Goal: Task Accomplishment & Management: Use online tool/utility

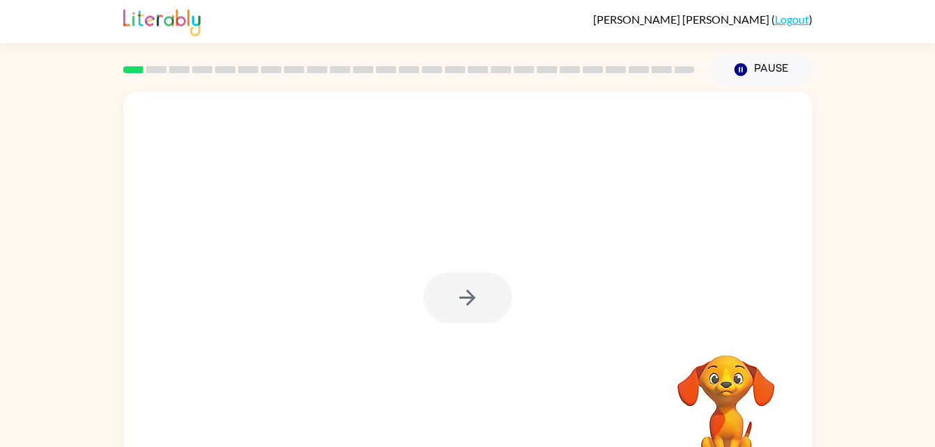
scroll to position [42, 0]
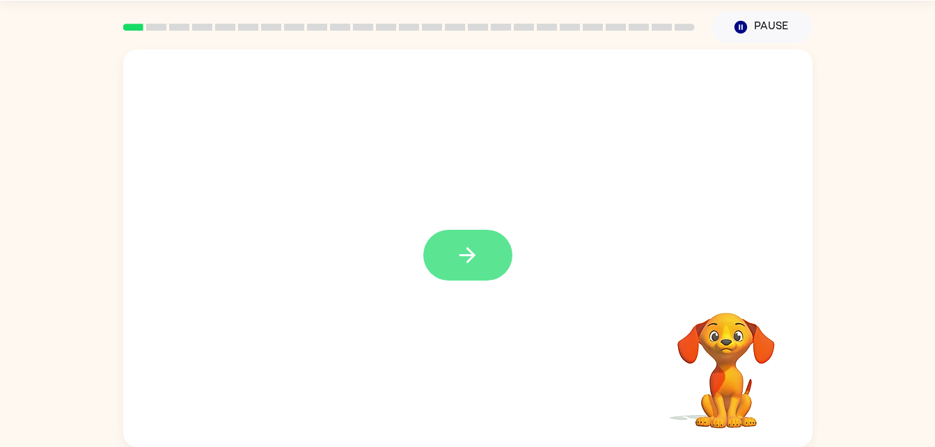
click at [463, 258] on icon "button" at bounding box center [467, 255] width 24 height 24
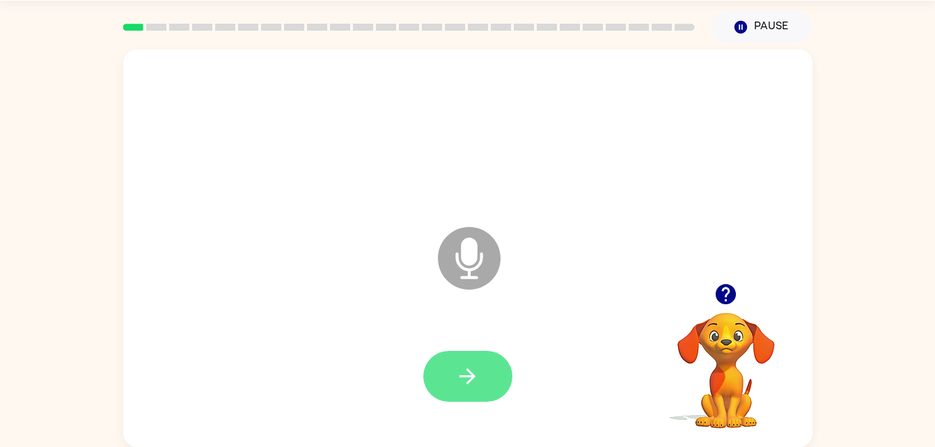
click at [474, 367] on icon "button" at bounding box center [467, 376] width 24 height 24
click at [474, 257] on icon "Microphone The Microphone is here when it is your turn to talk" at bounding box center [538, 275] width 209 height 104
click at [542, 246] on icon "Microphone The Microphone is here when it is your turn to talk" at bounding box center [538, 275] width 209 height 104
click at [478, 260] on icon at bounding box center [469, 258] width 63 height 63
click at [488, 275] on icon at bounding box center [469, 258] width 63 height 63
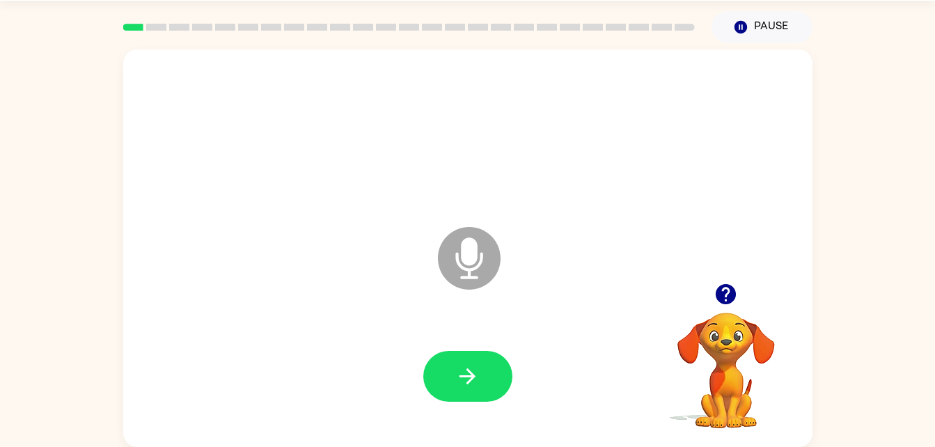
click at [482, 262] on icon at bounding box center [469, 258] width 63 height 63
click at [482, 251] on icon at bounding box center [469, 258] width 63 height 63
click at [473, 265] on icon at bounding box center [469, 258] width 63 height 63
click at [484, 268] on icon at bounding box center [469, 258] width 63 height 63
click at [489, 244] on icon at bounding box center [469, 258] width 63 height 63
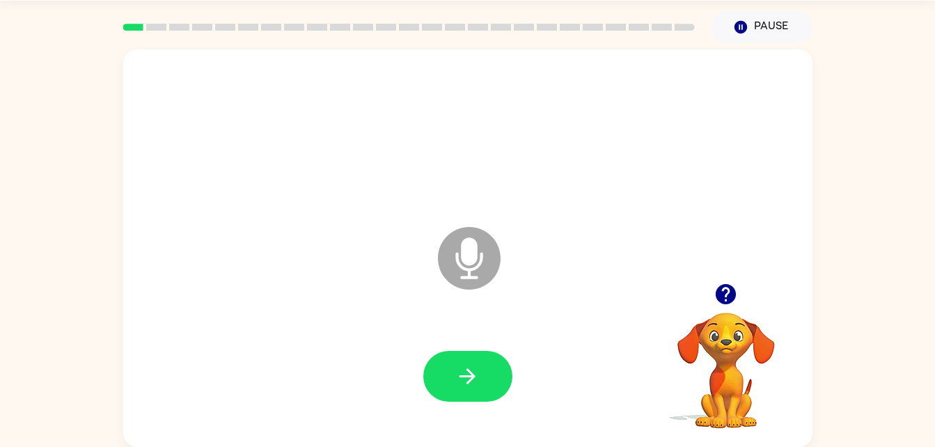
click at [486, 258] on icon at bounding box center [469, 258] width 63 height 63
click at [475, 265] on icon at bounding box center [469, 258] width 63 height 63
click at [473, 255] on icon "Microphone The Microphone is here when it is your turn to talk" at bounding box center [538, 275] width 209 height 104
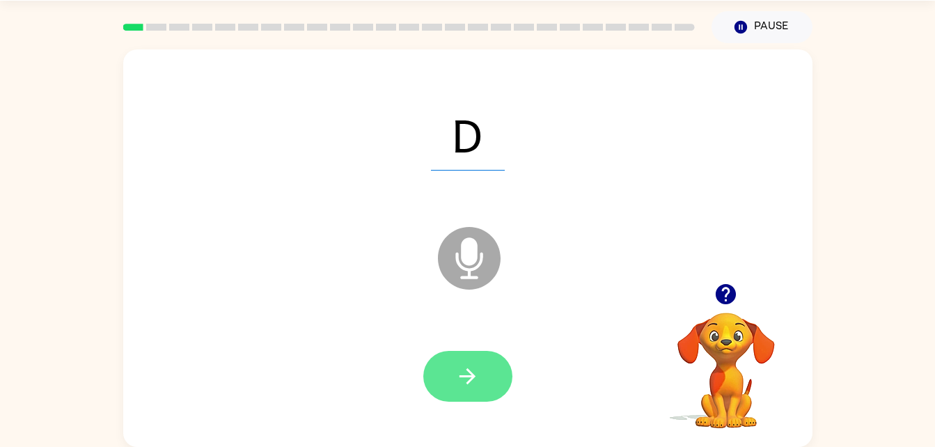
click at [467, 375] on icon "button" at bounding box center [467, 376] width 16 height 16
click at [486, 362] on button "button" at bounding box center [467, 376] width 89 height 51
click at [468, 388] on icon "button" at bounding box center [467, 376] width 24 height 24
click at [466, 387] on icon "button" at bounding box center [467, 376] width 24 height 24
click at [459, 388] on icon "button" at bounding box center [467, 376] width 24 height 24
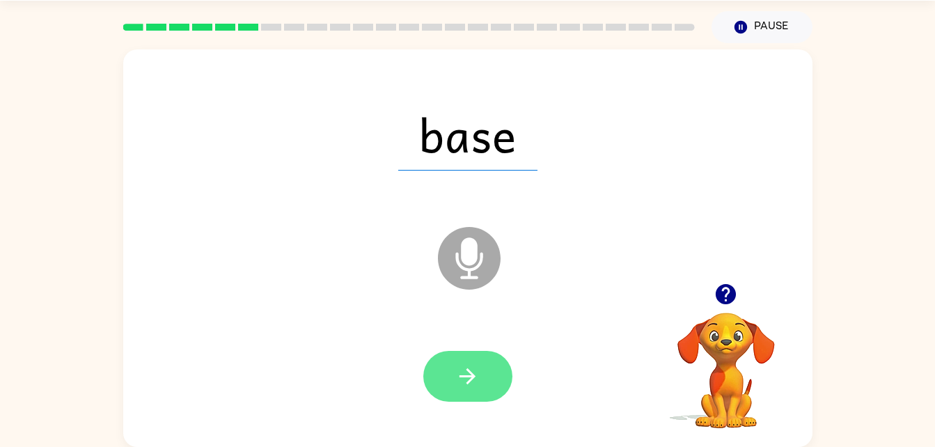
click at [468, 376] on icon "button" at bounding box center [467, 376] width 16 height 16
click at [465, 384] on icon "button" at bounding box center [467, 376] width 24 height 24
click at [450, 377] on button "button" at bounding box center [467, 376] width 89 height 51
click at [461, 377] on icon "button" at bounding box center [467, 376] width 16 height 16
click at [463, 370] on icon "button" at bounding box center [467, 376] width 24 height 24
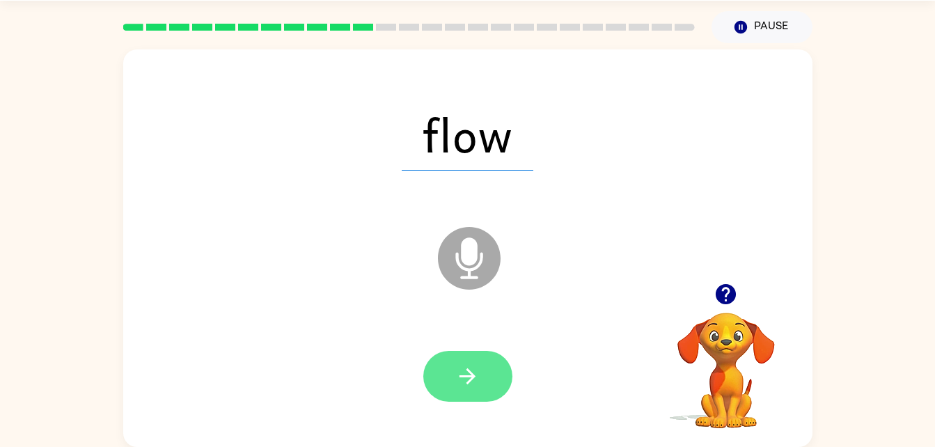
click at [457, 370] on icon "button" at bounding box center [467, 376] width 24 height 24
click at [469, 374] on icon "button" at bounding box center [467, 376] width 24 height 24
click at [457, 383] on icon "button" at bounding box center [467, 376] width 24 height 24
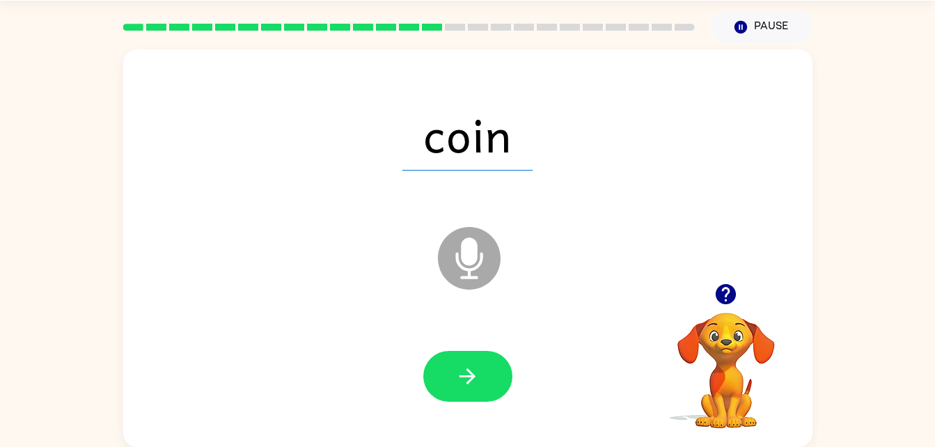
click at [464, 410] on div at bounding box center [467, 377] width 661 height 114
click at [459, 386] on icon "button" at bounding box center [467, 376] width 24 height 24
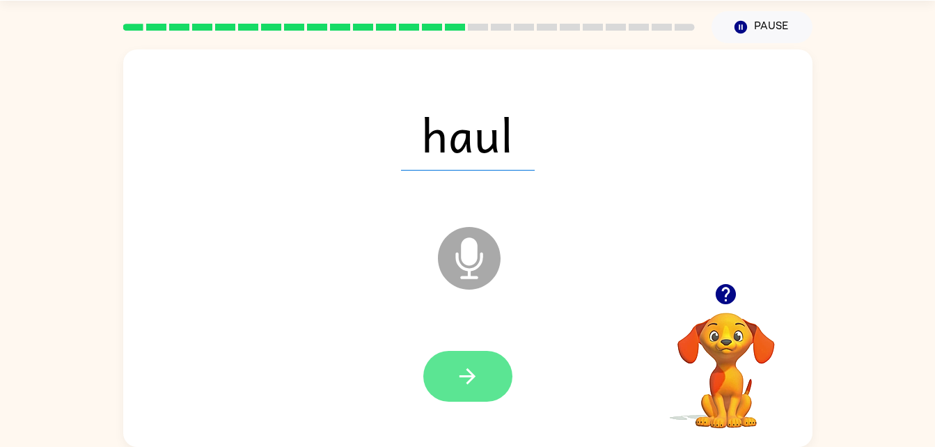
click at [457, 379] on icon "button" at bounding box center [467, 376] width 24 height 24
click at [470, 383] on icon "button" at bounding box center [467, 376] width 24 height 24
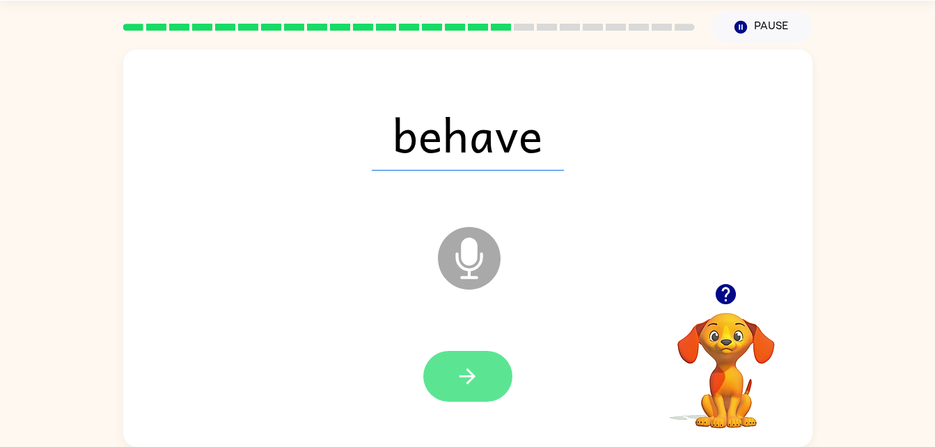
click at [472, 392] on button "button" at bounding box center [467, 376] width 89 height 51
click at [472, 395] on button "button" at bounding box center [467, 376] width 89 height 51
click at [467, 369] on icon "button" at bounding box center [467, 376] width 16 height 16
click at [464, 383] on icon "button" at bounding box center [467, 376] width 24 height 24
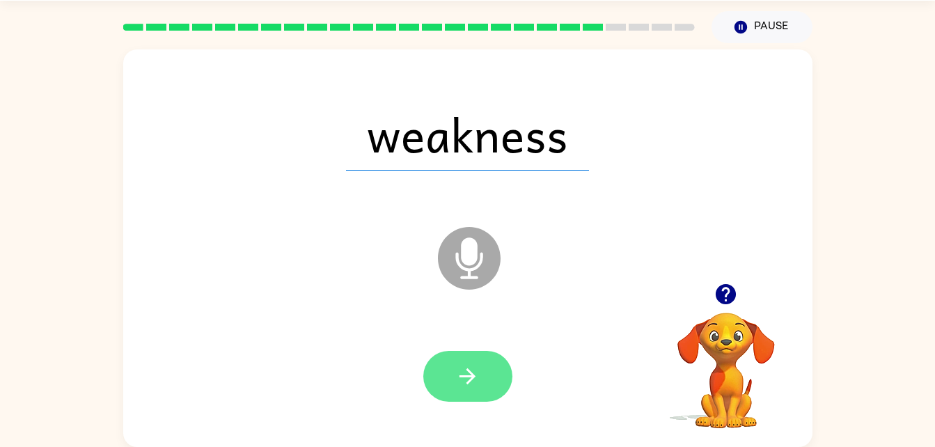
click at [466, 372] on icon "button" at bounding box center [467, 376] width 24 height 24
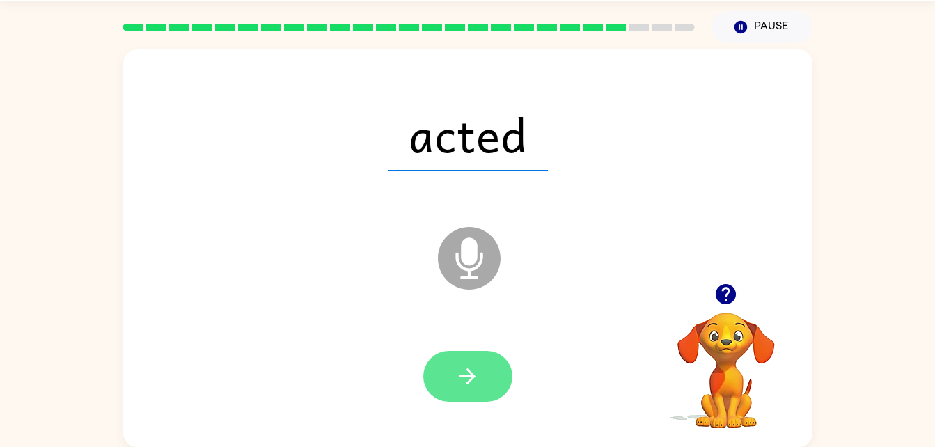
click at [475, 379] on icon "button" at bounding box center [467, 376] width 24 height 24
click at [453, 380] on button "button" at bounding box center [467, 376] width 89 height 51
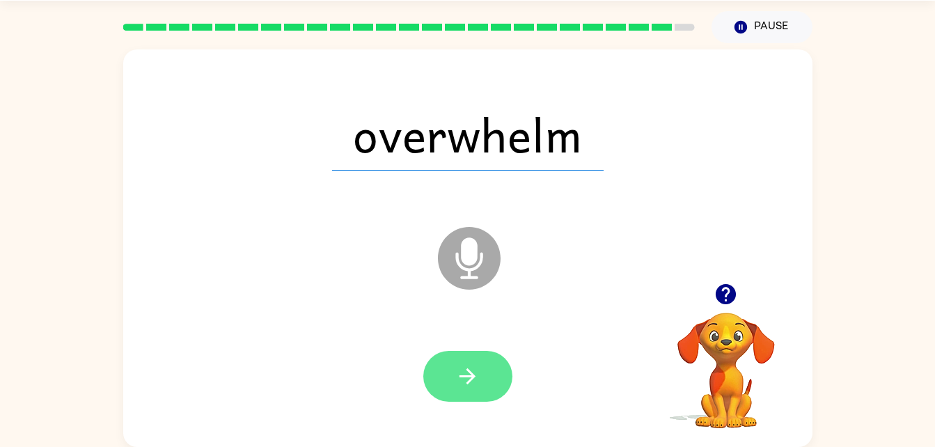
click at [460, 377] on icon "button" at bounding box center [467, 376] width 16 height 16
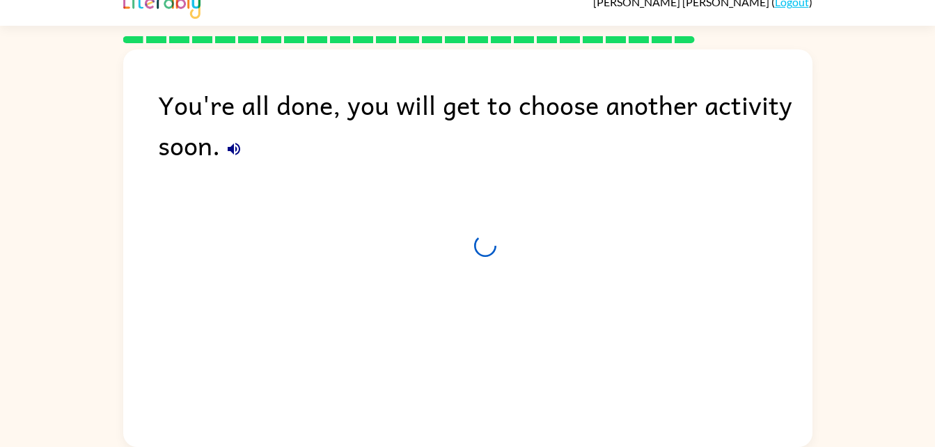
scroll to position [17, 0]
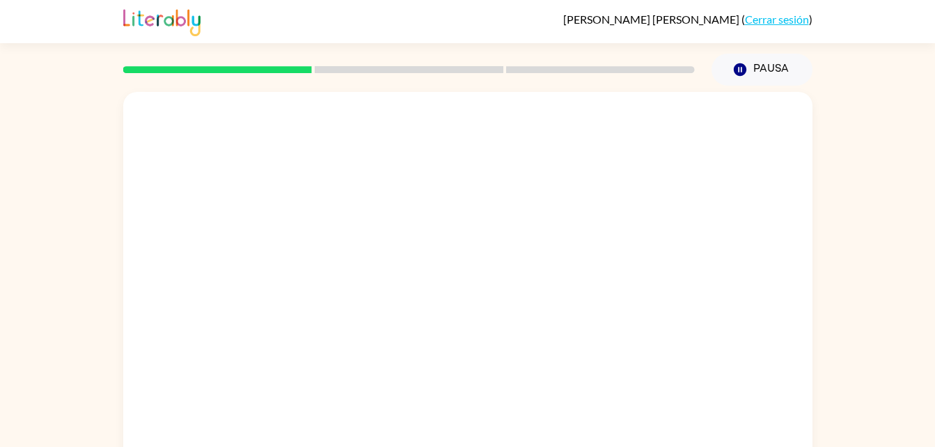
scroll to position [42, 0]
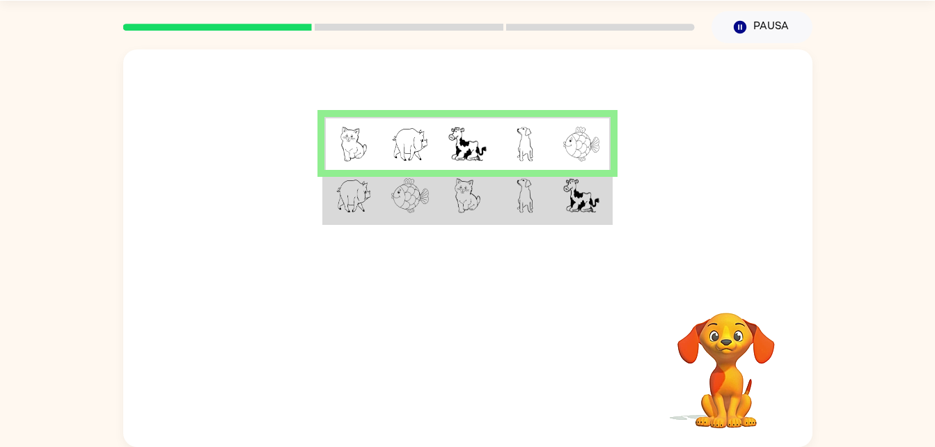
click at [566, 194] on img at bounding box center [581, 195] width 36 height 35
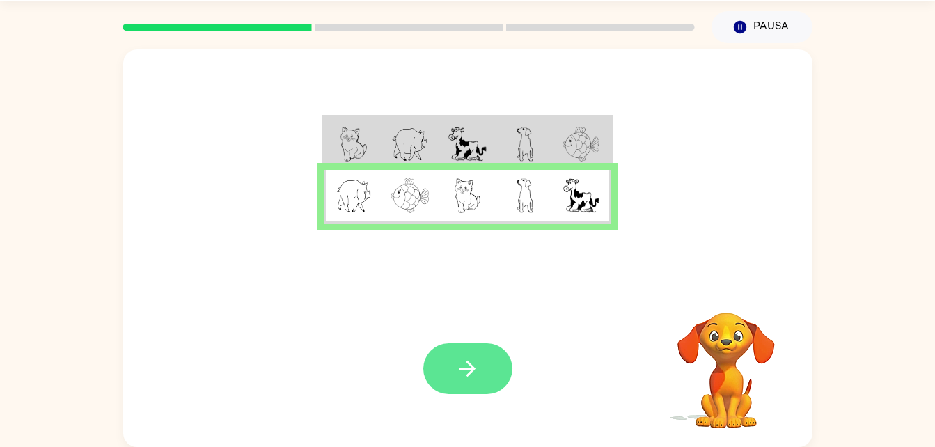
click at [476, 376] on icon "button" at bounding box center [467, 368] width 24 height 24
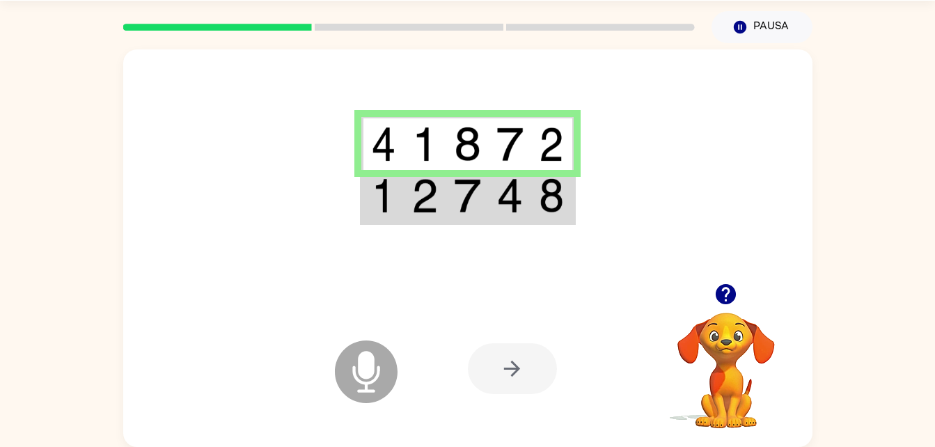
click at [509, 202] on img at bounding box center [509, 195] width 26 height 35
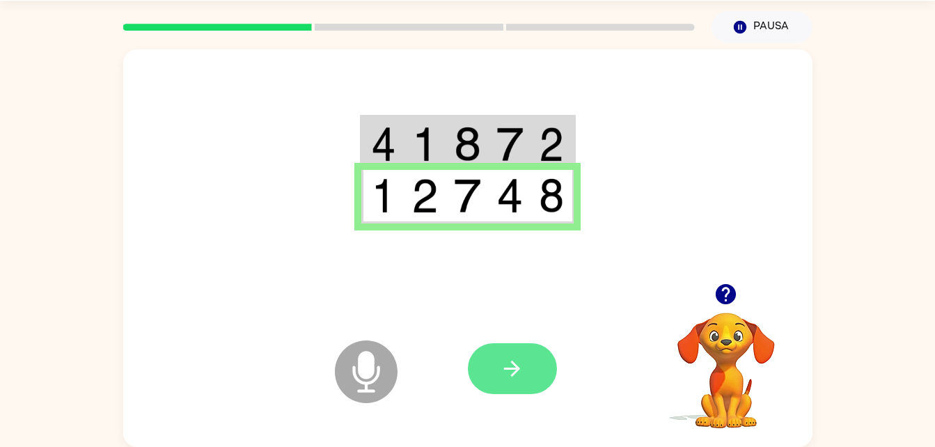
click at [524, 365] on icon "button" at bounding box center [512, 368] width 24 height 24
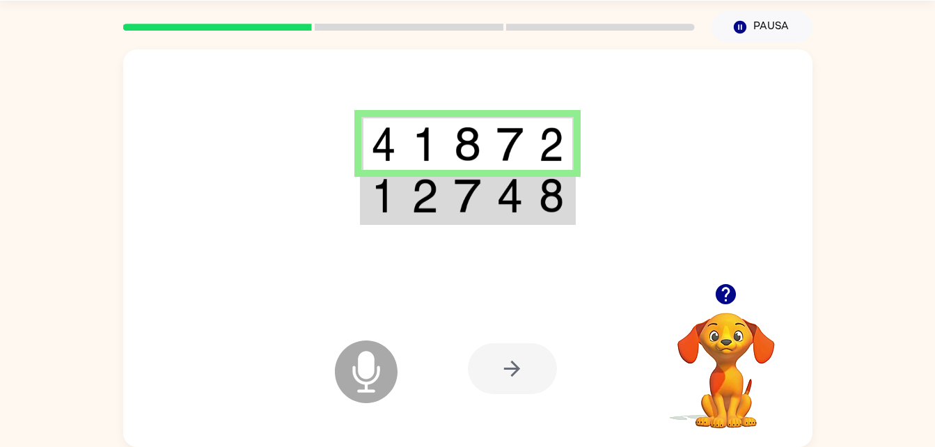
click at [501, 367] on div at bounding box center [512, 368] width 89 height 51
click at [721, 362] on video "Tu navegador debe admitir la reproducción de archivos .mp4 para usar Literably.…" at bounding box center [726, 360] width 139 height 139
click at [513, 370] on div at bounding box center [512, 368] width 89 height 51
click at [382, 367] on icon at bounding box center [366, 371] width 63 height 63
click at [365, 372] on icon "Micrófono El micrófono está aquí para cuando sea tu turno de hablar" at bounding box center [435, 389] width 209 height 104
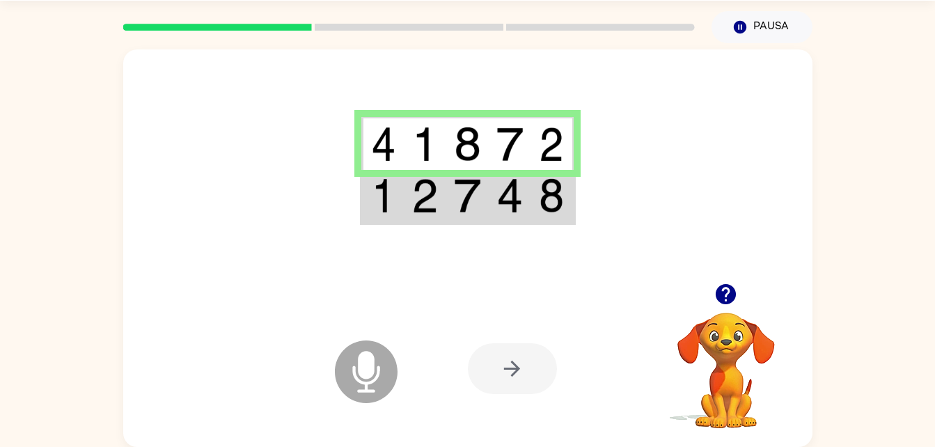
click at [395, 391] on icon "Micrófono El micrófono está aquí para cuando sea tu turno de hablar" at bounding box center [435, 389] width 209 height 104
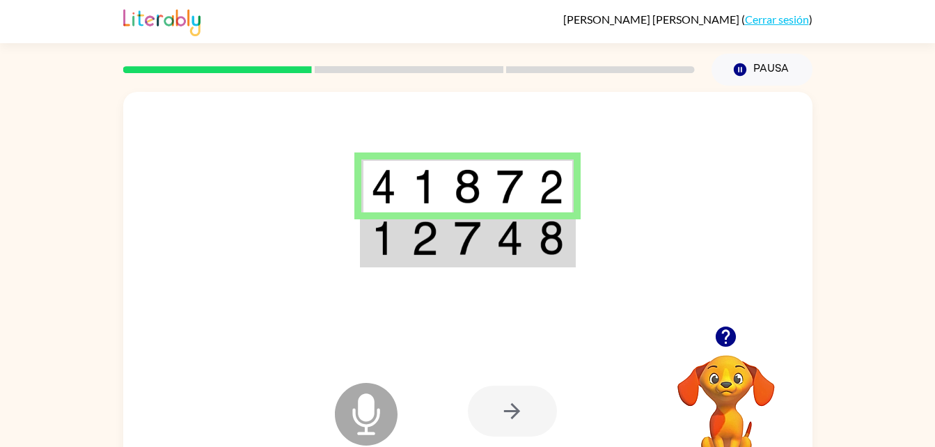
click at [521, 250] on img at bounding box center [509, 238] width 26 height 35
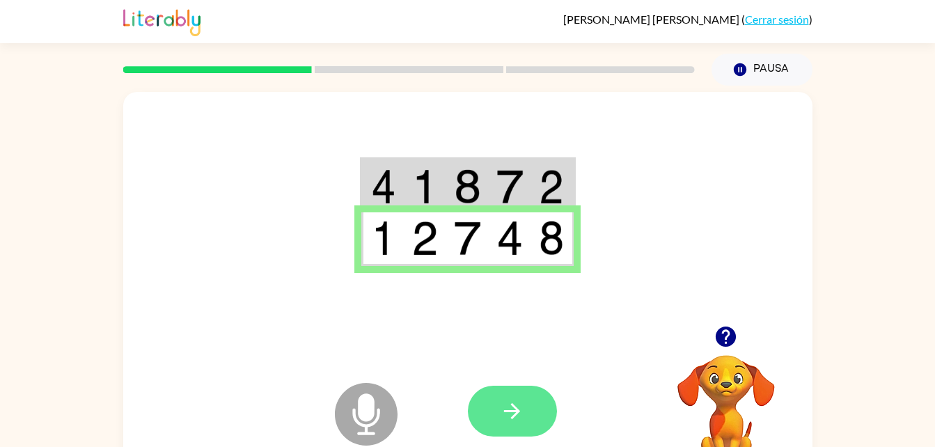
click at [526, 423] on button "button" at bounding box center [512, 411] width 89 height 51
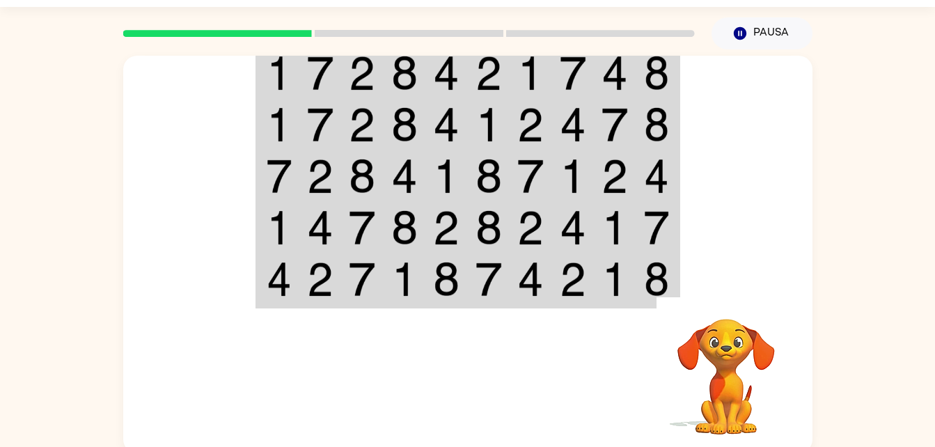
scroll to position [42, 0]
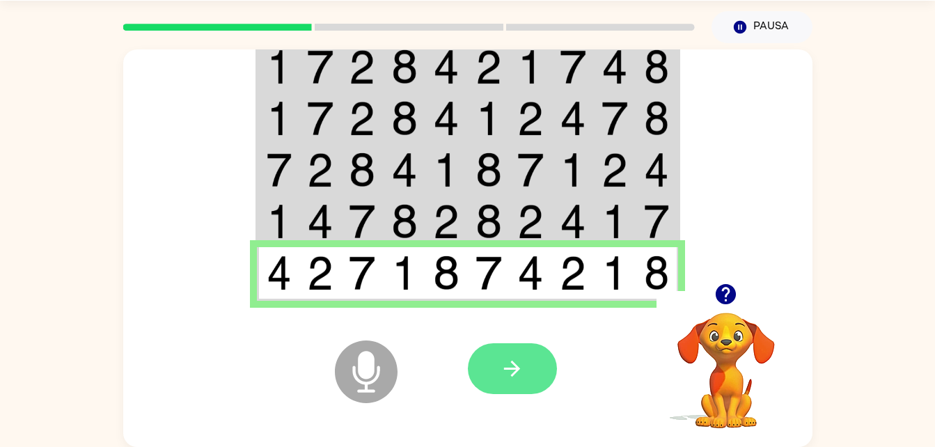
click at [504, 372] on icon "button" at bounding box center [512, 368] width 24 height 24
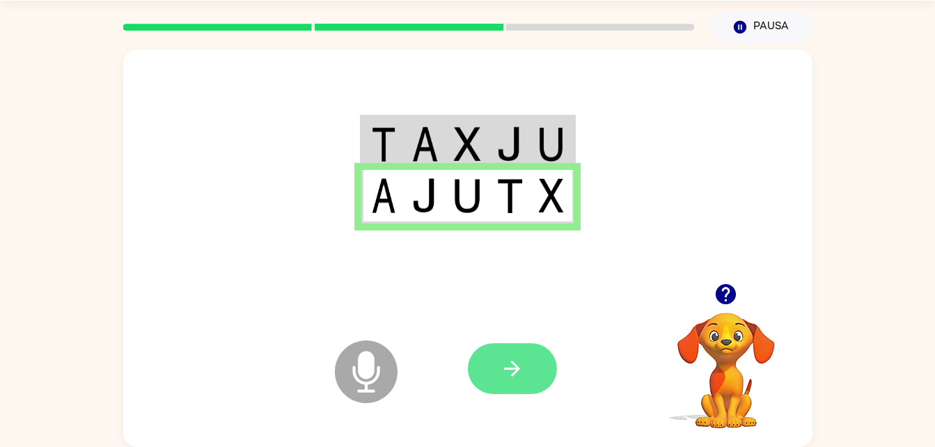
click at [515, 394] on button "button" at bounding box center [512, 368] width 89 height 51
click at [525, 387] on button "button" at bounding box center [512, 368] width 89 height 51
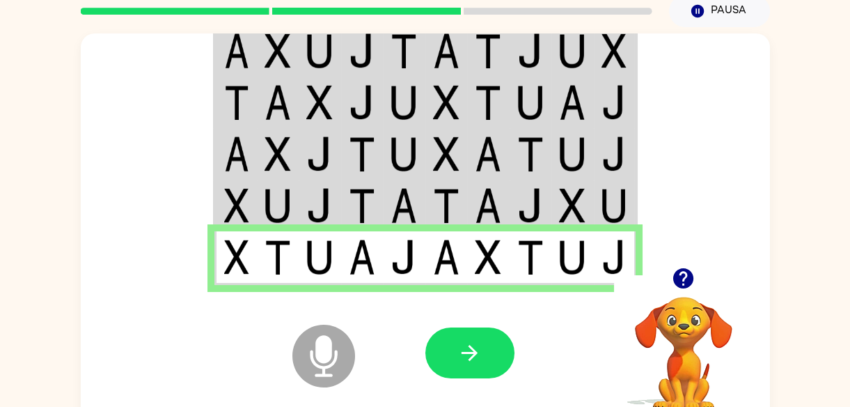
scroll to position [83, 0]
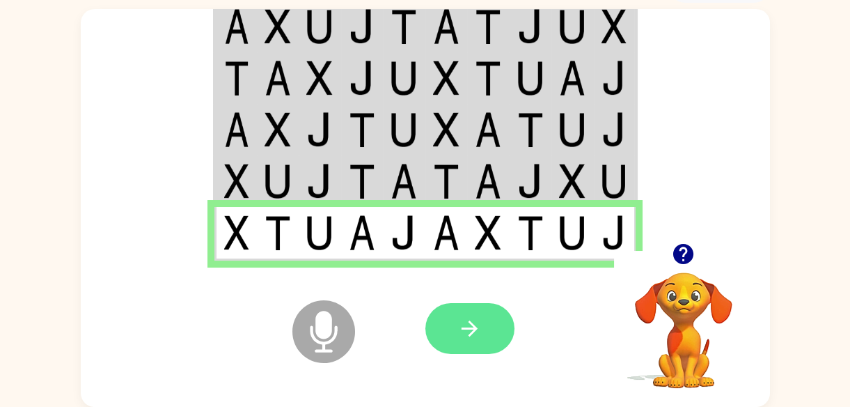
click at [485, 340] on button "button" at bounding box center [469, 328] width 89 height 51
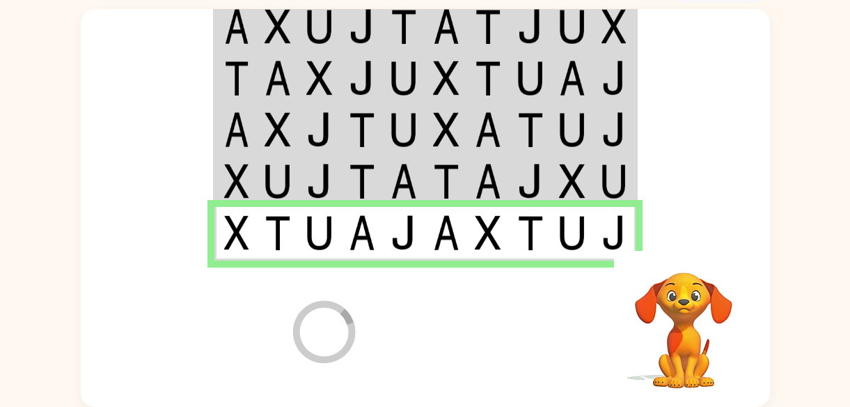
scroll to position [57, 0]
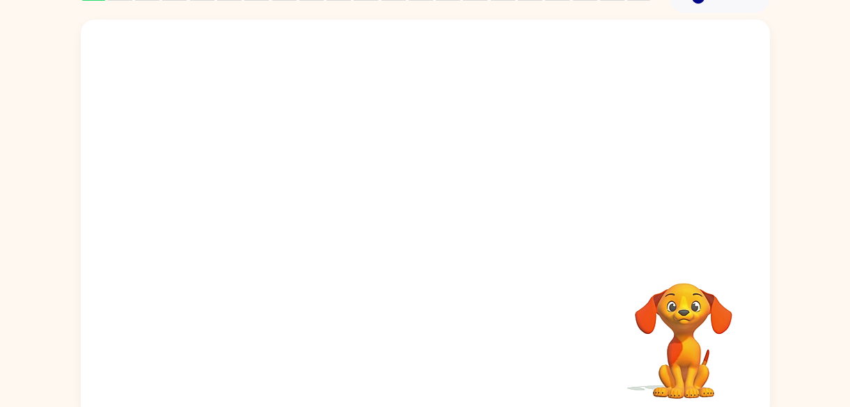
scroll to position [74, 0]
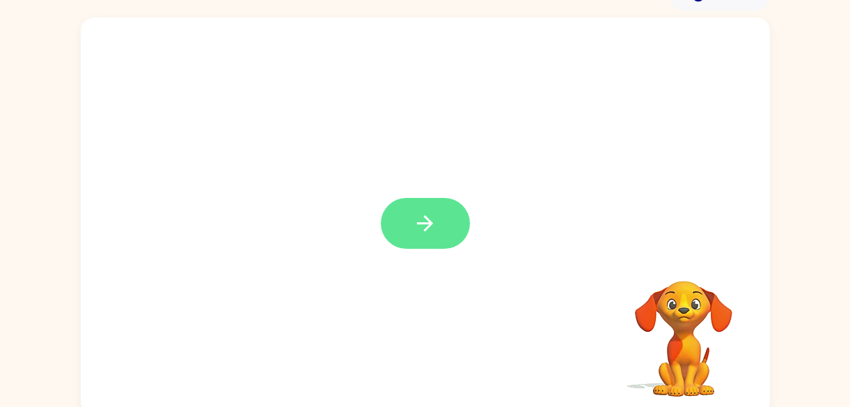
click at [424, 245] on button "button" at bounding box center [425, 223] width 89 height 51
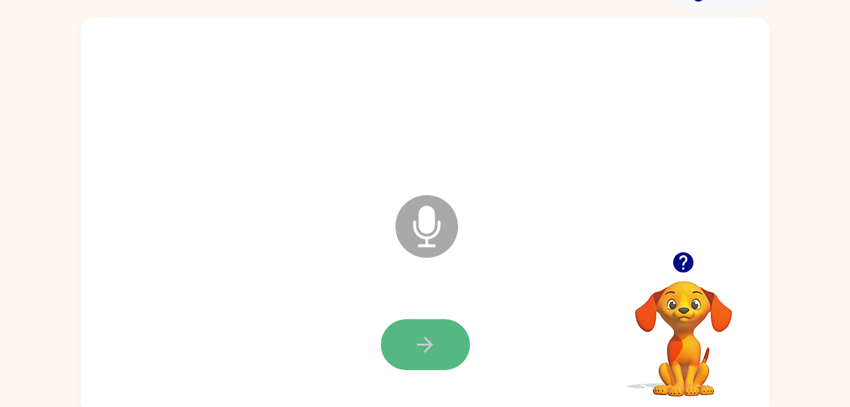
click at [408, 341] on button "button" at bounding box center [425, 344] width 89 height 51
click at [419, 333] on icon "button" at bounding box center [425, 344] width 24 height 24
click at [422, 362] on button "button" at bounding box center [425, 344] width 89 height 51
click at [414, 333] on icon "button" at bounding box center [425, 344] width 24 height 24
click at [439, 329] on button "button" at bounding box center [425, 344] width 89 height 51
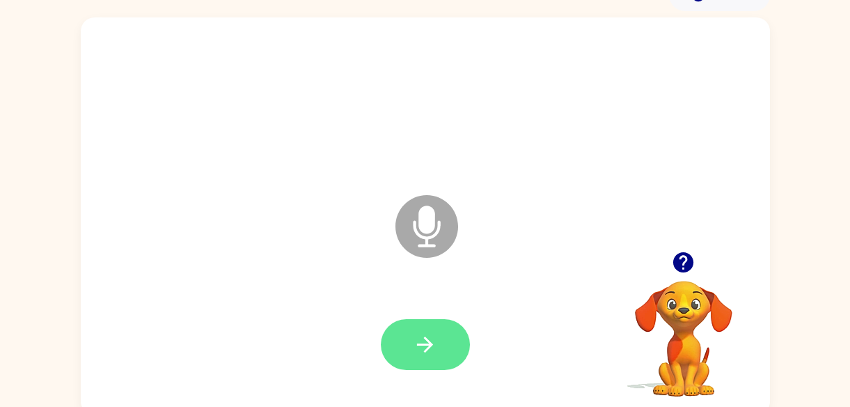
click at [430, 339] on icon "button" at bounding box center [425, 344] width 24 height 24
click at [667, 249] on div at bounding box center [683, 262] width 139 height 36
click at [685, 264] on icon "button" at bounding box center [683, 262] width 20 height 20
click at [671, 246] on div at bounding box center [683, 262] width 139 height 36
click at [685, 264] on icon "button" at bounding box center [683, 262] width 20 height 20
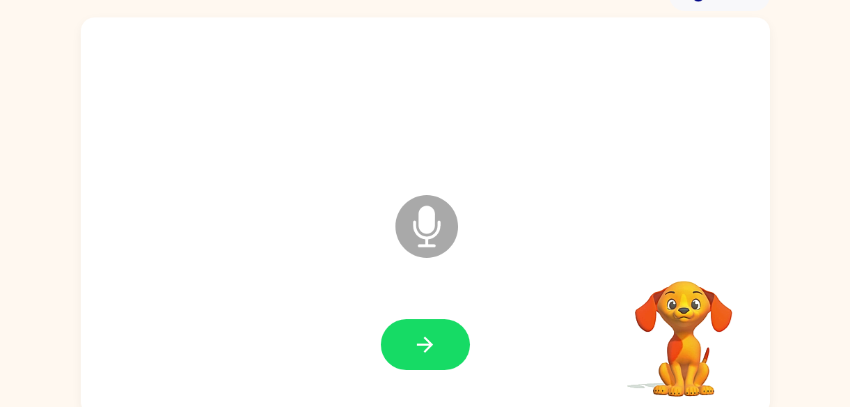
click at [686, 264] on video "Your browser must support playing .mp4 files to use Literably. Please try using…" at bounding box center [683, 328] width 139 height 139
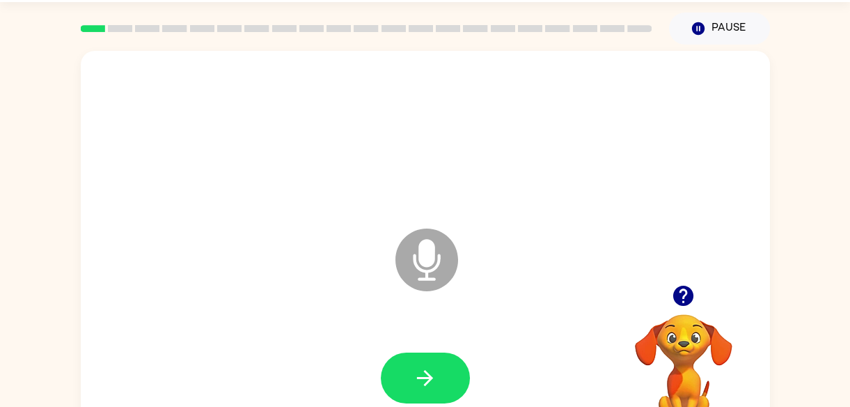
scroll to position [83, 0]
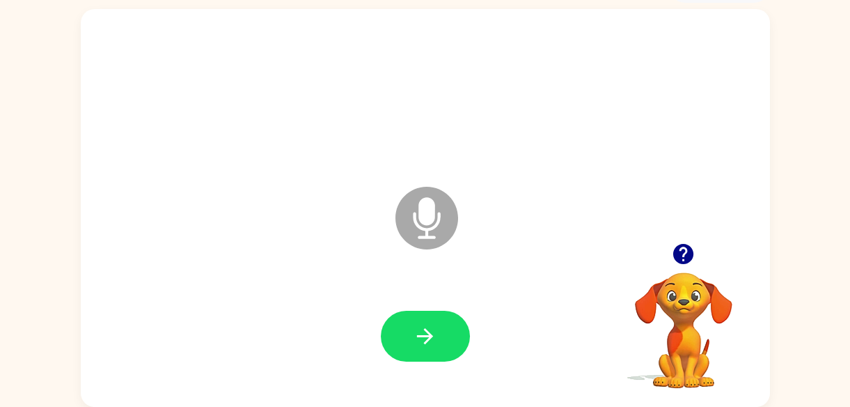
click at [420, 203] on icon "Microphone The Microphone is here when it is your turn to talk" at bounding box center [496, 235] width 209 height 104
